Goal: Information Seeking & Learning: Learn about a topic

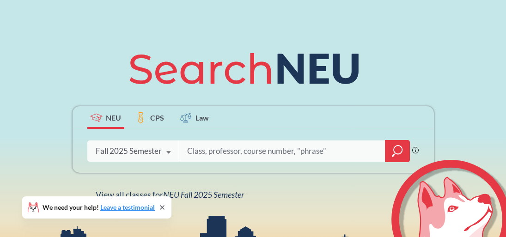
scroll to position [98, 0]
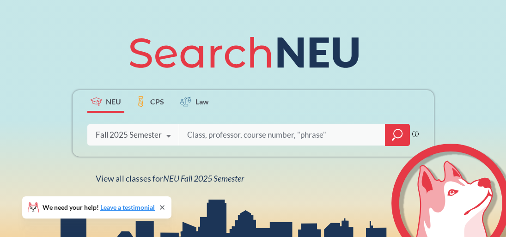
click at [143, 129] on div "Fall 2025 Semester Fall 2025 Semester Summer 2 2025 Semester Summer Full 2025 S…" at bounding box center [133, 134] width 92 height 23
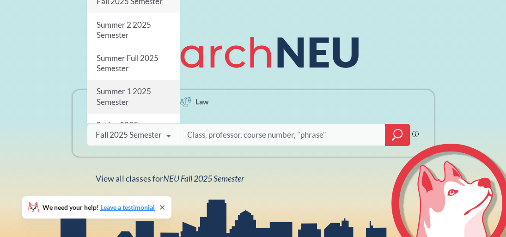
click at [118, 87] on span "Summer 1 2025 Semester" at bounding box center [123, 97] width 55 height 20
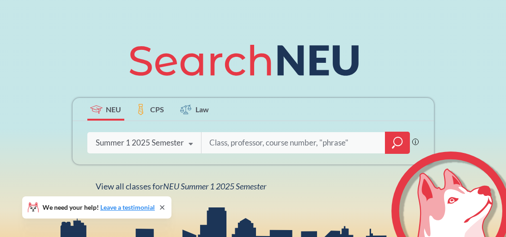
scroll to position [92, 0]
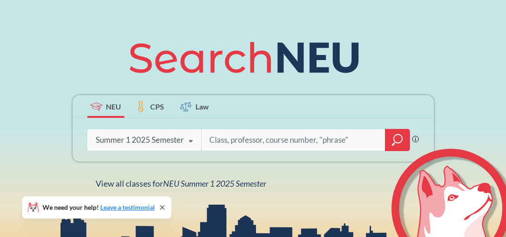
click at [218, 145] on input "search" at bounding box center [293, 139] width 170 height 19
type input "CHEM2311"
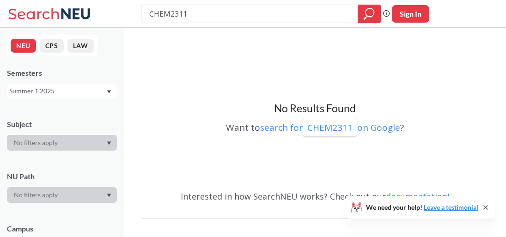
click at [100, 91] on div "Summer 1 2025" at bounding box center [57, 91] width 97 height 10
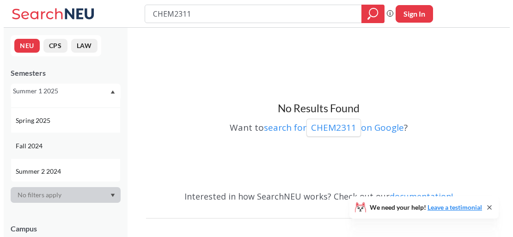
scroll to position [139, 0]
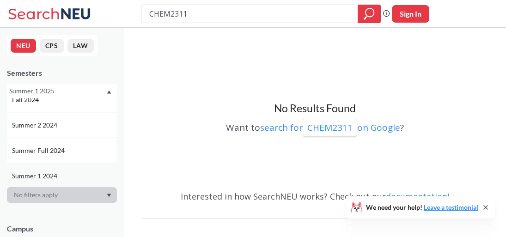
click at [63, 173] on div "Summer 1 2024" at bounding box center [64, 176] width 104 height 10
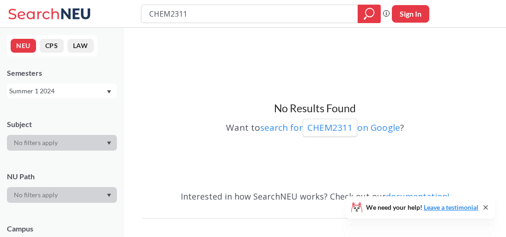
click at [96, 87] on div "Summer 1 2024" at bounding box center [57, 91] width 97 height 10
click at [117, 60] on div "NEU CPS LAW Semesters Summer 1 2024 Subject NU Path Campus Honors Class Type Co…" at bounding box center [62, 132] width 124 height 209
